Goal: Task Accomplishment & Management: Complete application form

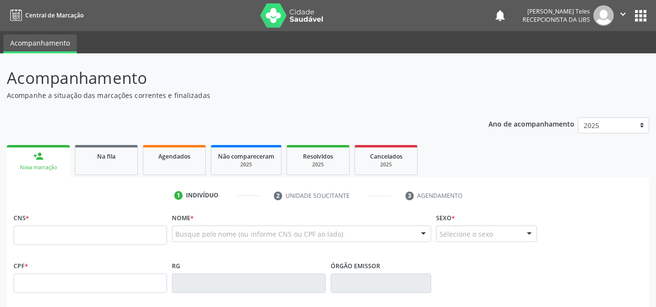
click at [35, 163] on link "person_add Nova marcação" at bounding box center [38, 161] width 63 height 33
click at [62, 238] on input "text" at bounding box center [90, 235] width 153 height 19
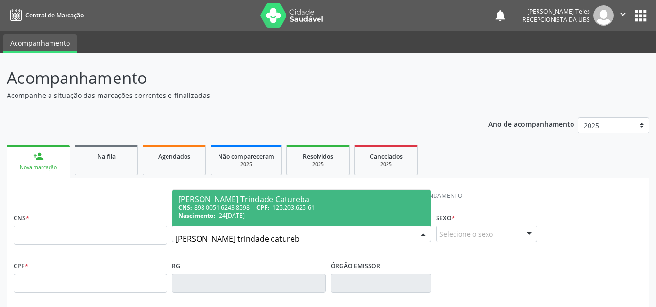
type input "[PERSON_NAME] trindade catureba"
click at [208, 208] on div "CNS: 898 0051 6243 8598 CPF: 125.203.625-61" at bounding box center [301, 207] width 247 height 8
type input "898 0051 6243 8598"
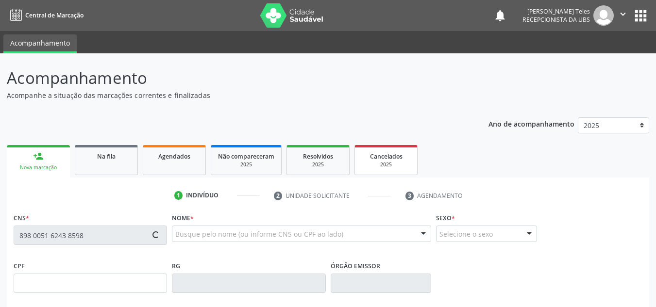
type input "125.203.625-61"
type input "24[DATE]"
type input "Adriele Branco Trindade"
type input "[PHONE_NUMBER]"
type input "041.964.965-47"
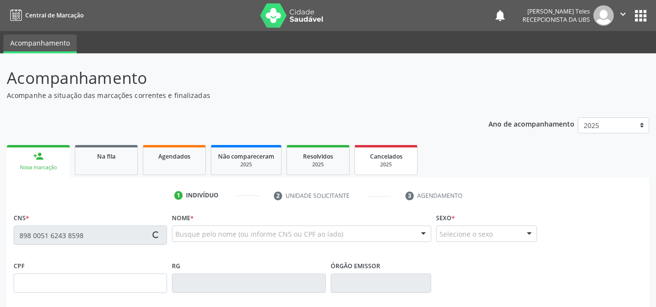
type input "S/N"
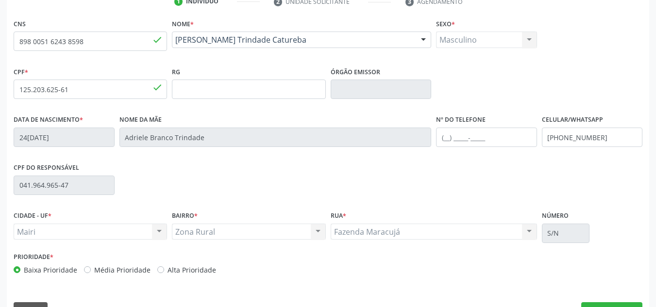
scroll to position [219, 0]
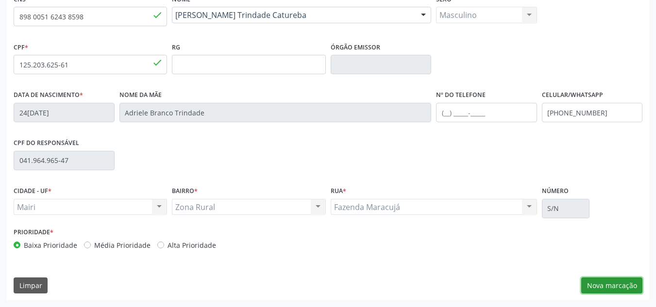
click at [614, 287] on button "Nova marcação" at bounding box center [611, 286] width 61 height 17
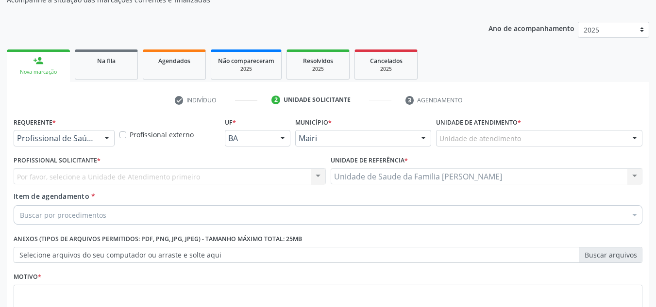
scroll to position [77, 0]
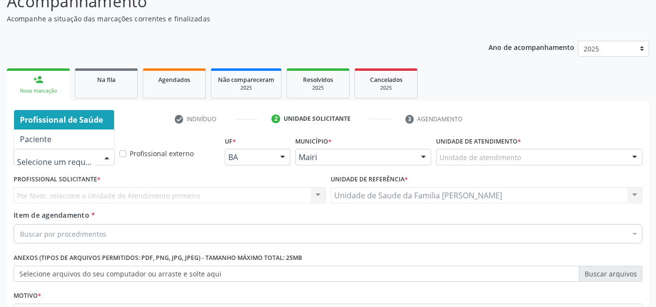
click at [108, 157] on div at bounding box center [107, 158] width 15 height 17
click at [100, 119] on span "Profissional de Saúde" at bounding box center [61, 120] width 83 height 11
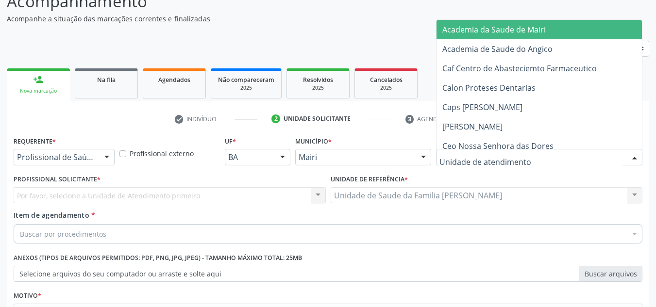
click at [636, 156] on div at bounding box center [634, 158] width 15 height 17
type input "j"
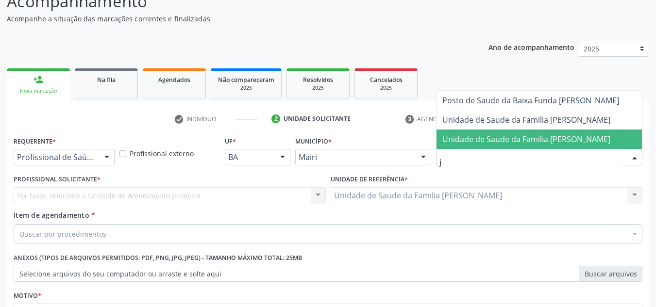
click at [506, 130] on span "Unidade de Saude da Familia [PERSON_NAME]" at bounding box center [538, 139] width 205 height 19
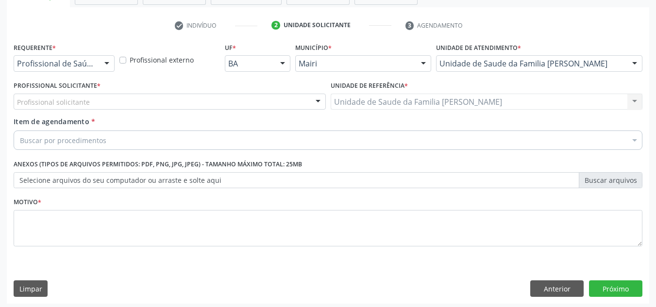
scroll to position [174, 0]
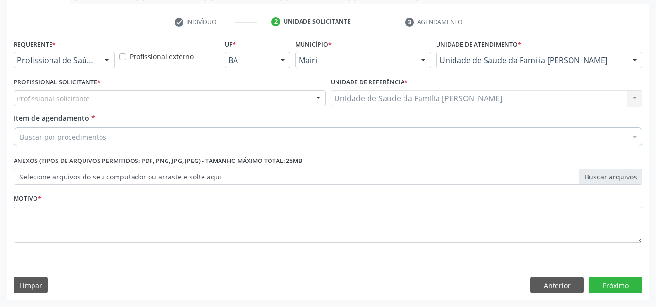
click at [318, 100] on div at bounding box center [318, 99] width 15 height 17
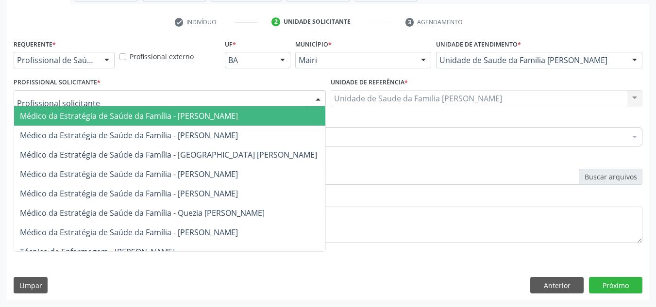
click at [199, 96] on input "text" at bounding box center [161, 103] width 289 height 19
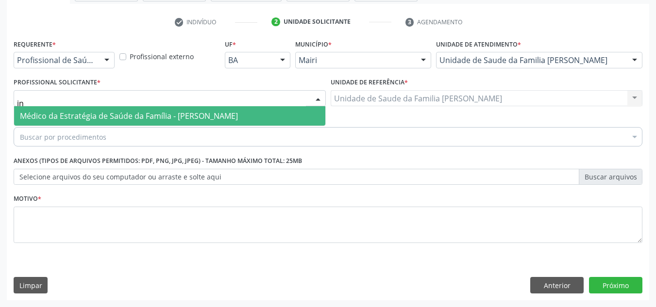
type input "i"
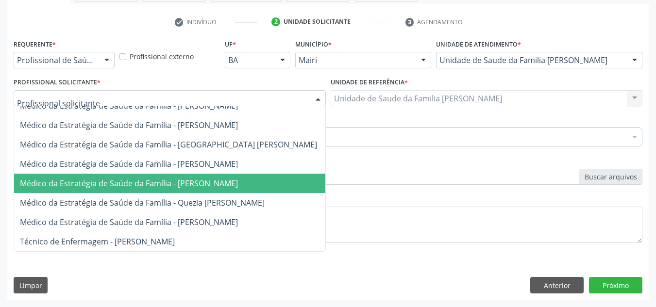
scroll to position [0, 0]
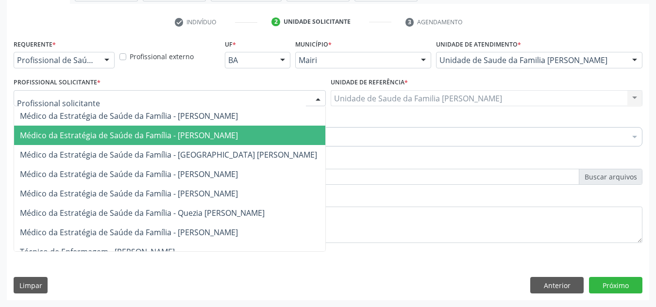
click at [207, 137] on span "Médico da Estratégia de Saúde da Família - [PERSON_NAME]" at bounding box center [129, 135] width 218 height 11
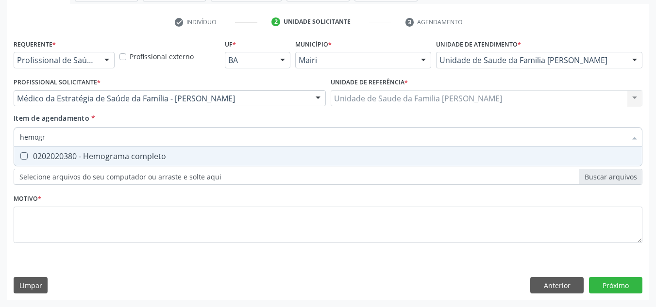
type input "hemogra"
click at [24, 158] on completo at bounding box center [23, 155] width 7 height 7
click at [20, 158] on completo "checkbox" at bounding box center [17, 156] width 6 height 6
checkbox completo "true"
type input "hemog"
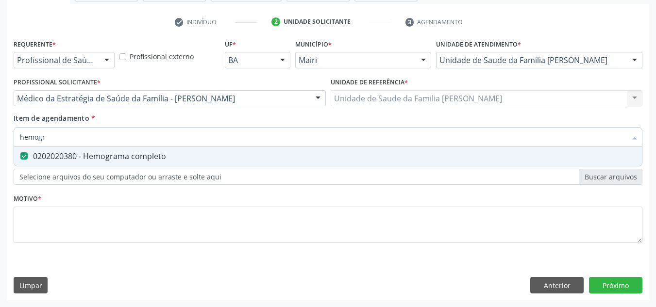
checkbox completo "false"
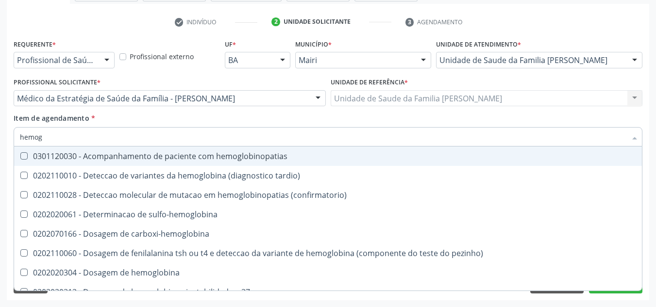
type input "hemo"
checkbox completo "false"
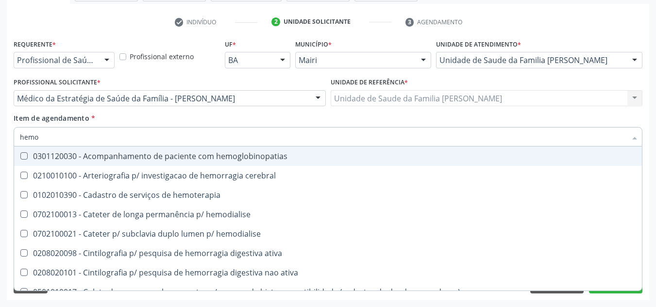
type input "hem"
checkbox completo "false"
checkbox hemorragicas "true"
type input "he"
checkbox hemorragicas "false"
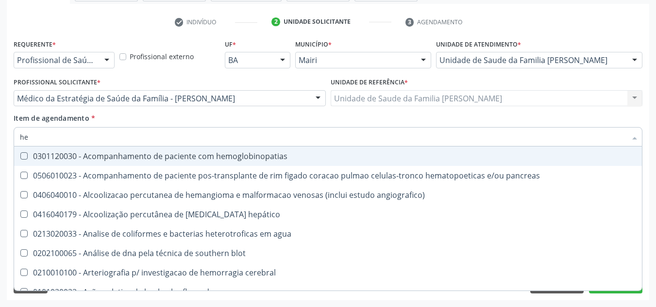
type input "h"
checkbox completo "false"
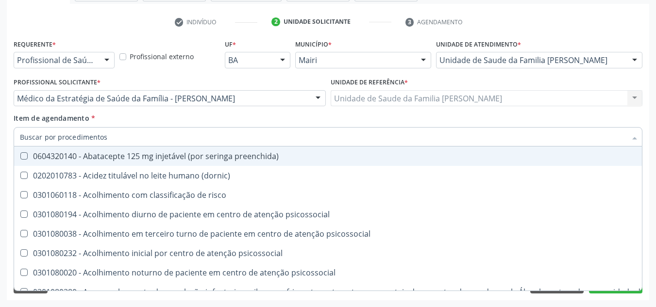
checkbox completo "false"
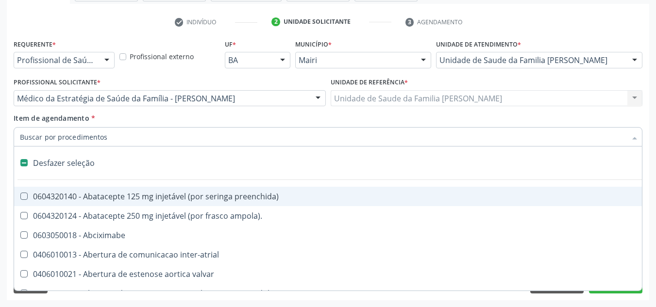
type input "p"
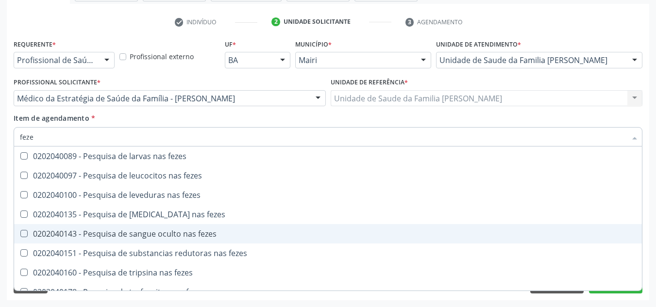
scroll to position [11, 0]
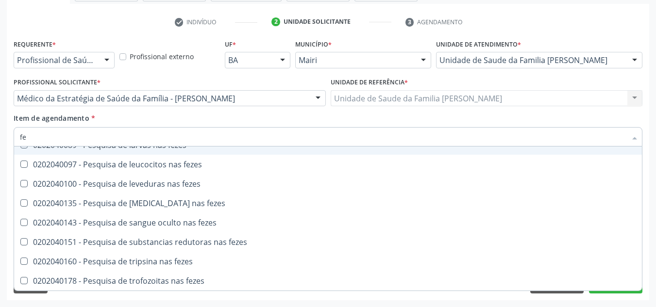
type input "f"
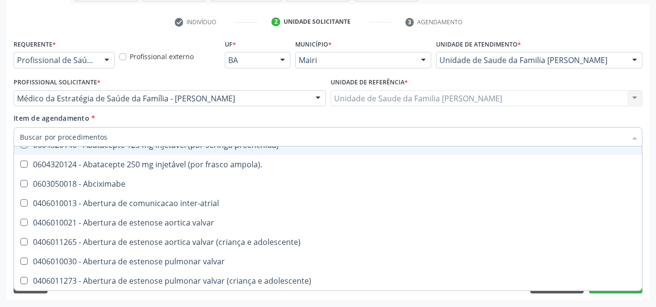
type input "h"
checkbox joelho "true"
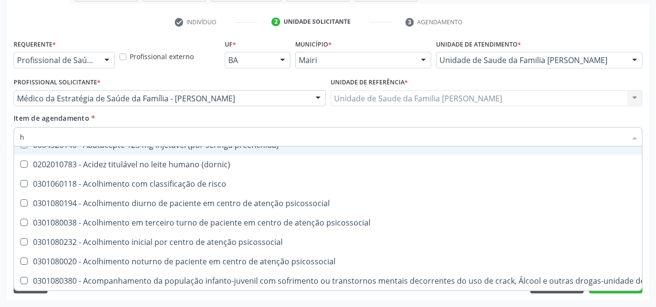
type input "he"
checkbox removível "true"
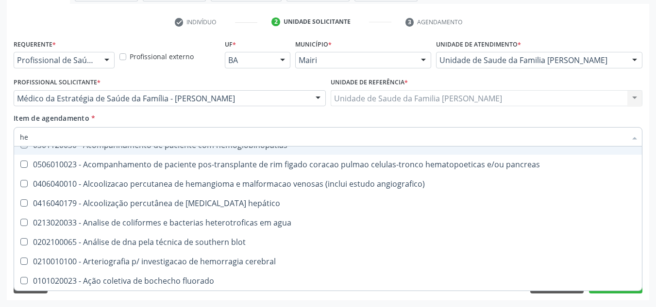
type input "hem"
checkbox transplante "true"
checkbox completo "false"
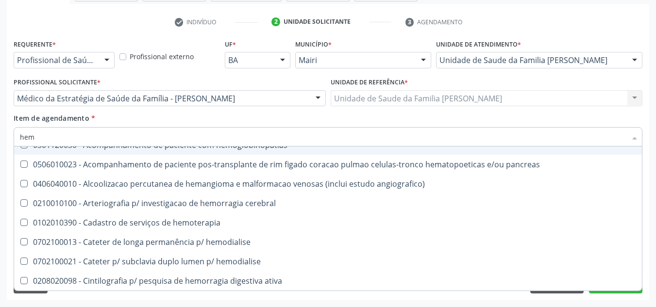
type input "hemo"
checkbox retro-retal "true"
checkbox completo "false"
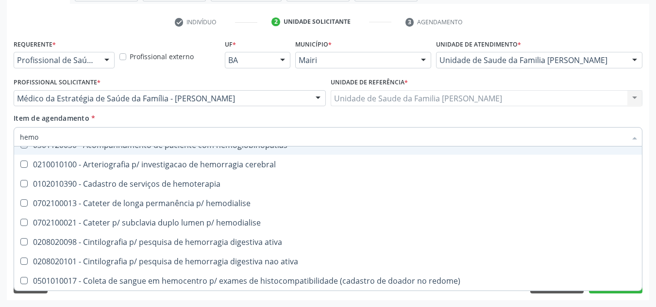
type input "hemog"
checkbox carboxi-hemoglobina "true"
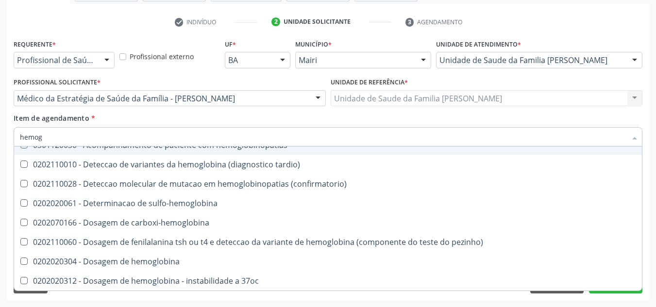
type input "hemogr"
checkbox hemoglobinopatias "true"
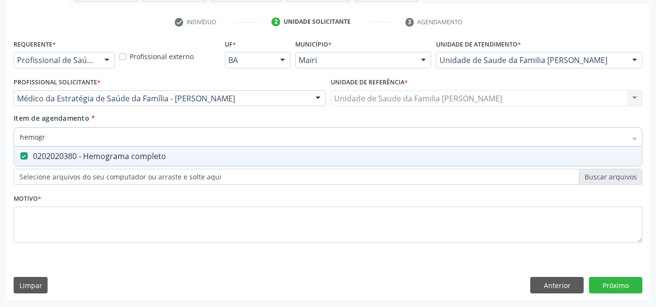
scroll to position [0, 0]
type input "hemograma"
click at [172, 150] on span "0202020380 - Hemograma completo" at bounding box center [328, 156] width 628 height 19
click at [20, 154] on completo at bounding box center [23, 155] width 7 height 7
click at [20, 154] on completo "checkbox" at bounding box center [17, 156] width 6 height 6
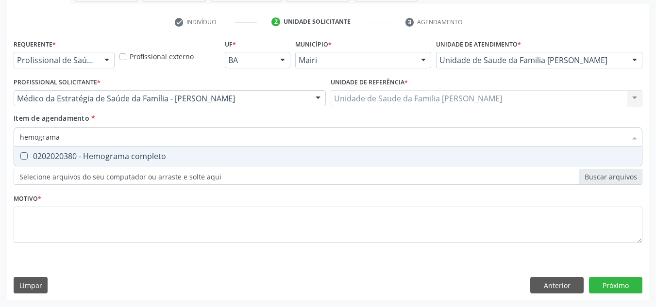
checkbox completo "true"
click at [473, 134] on input "hemograma" at bounding box center [323, 136] width 606 height 19
type input "hemog"
checkbox completo "false"
type input "h"
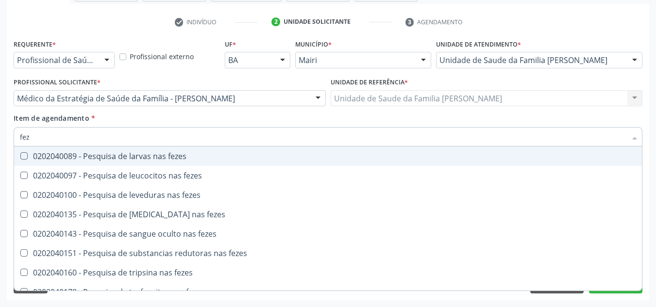
type input "feze"
click at [23, 158] on fezes at bounding box center [23, 155] width 7 height 7
click at [20, 158] on fezes "checkbox" at bounding box center [17, 156] width 6 height 6
checkbox fezes "true"
click at [570, 111] on div "Unidade de referência * Unidade de Saude da Familia [PERSON_NAME] Unidade de Sa…" at bounding box center [486, 94] width 317 height 38
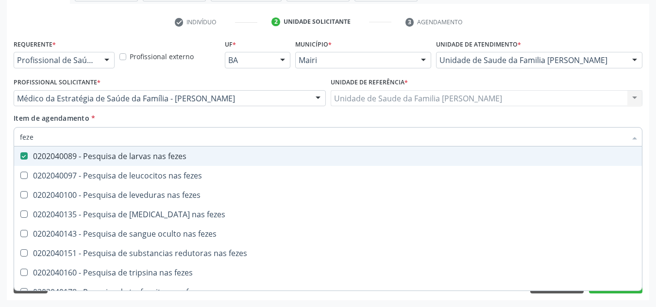
checkbox fezes "true"
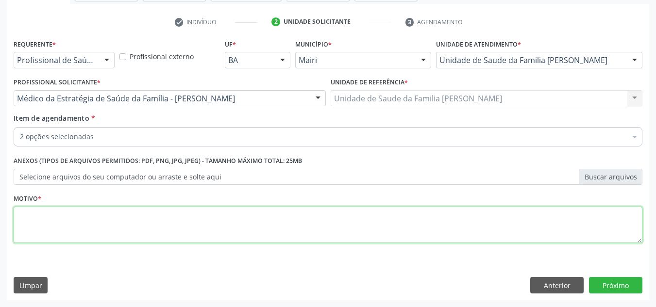
click at [76, 229] on textarea at bounding box center [328, 225] width 629 height 37
type textarea "a"
type textarea "AVALIAÇÃO ACOMPANHAMENTO EXAME ANTERIORES ALTERADO."
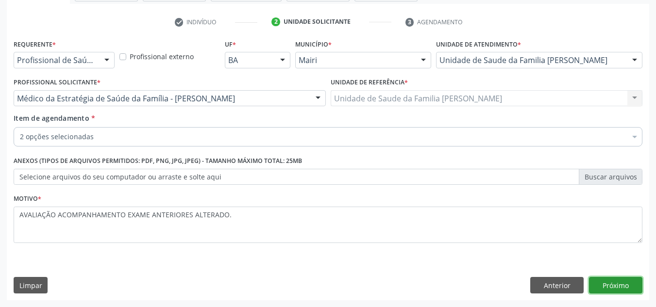
click at [598, 278] on button "Próximo" at bounding box center [615, 285] width 53 height 17
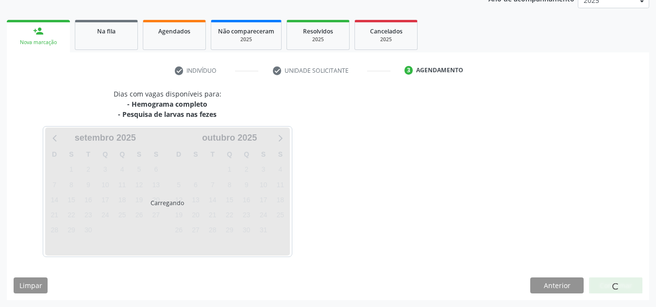
scroll to position [154, 0]
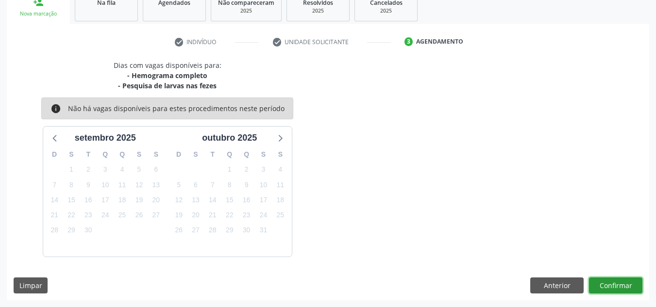
click at [598, 278] on button "Confirmar" at bounding box center [615, 286] width 53 height 17
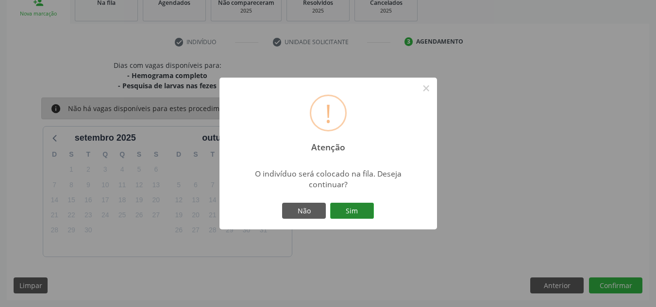
click at [351, 212] on button "Sim" at bounding box center [352, 211] width 44 height 17
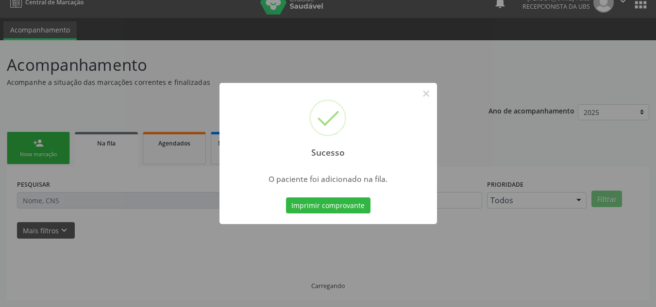
scroll to position [13, 0]
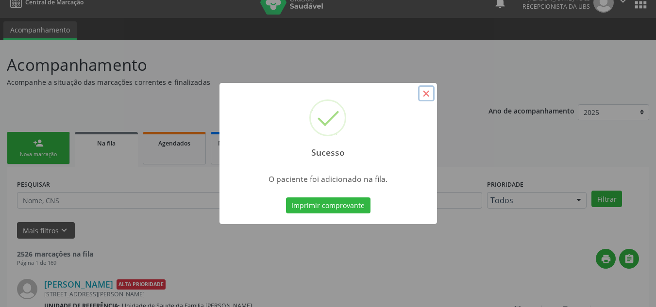
click at [426, 92] on button "×" at bounding box center [426, 93] width 17 height 17
